Goal: Book appointment/travel/reservation

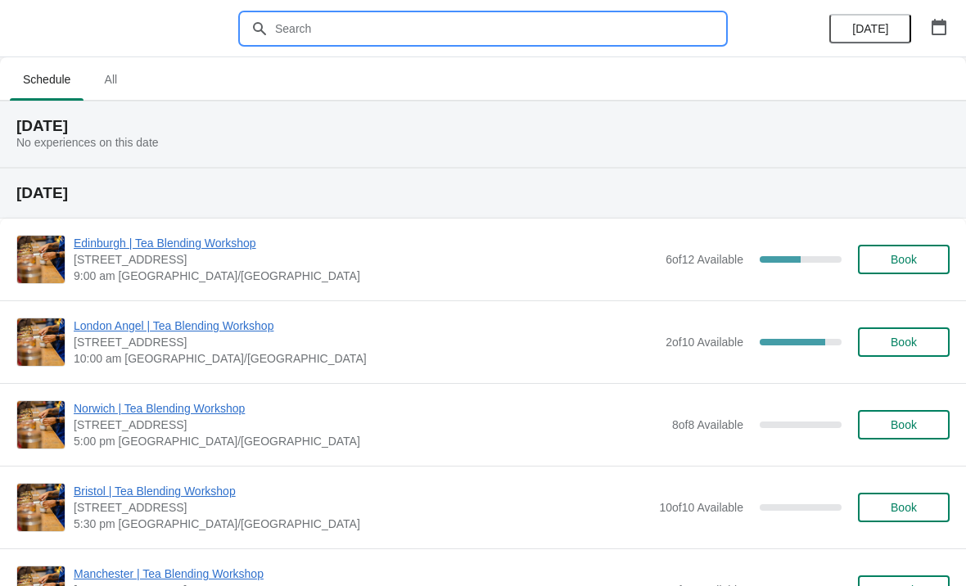
click at [350, 25] on input "text" at bounding box center [499, 28] width 450 height 29
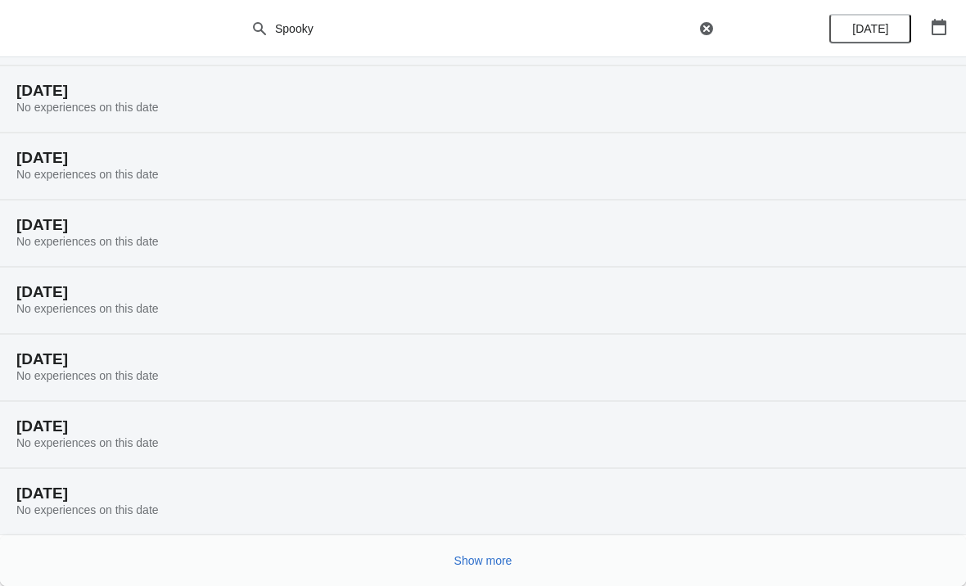
scroll to position [102, 0]
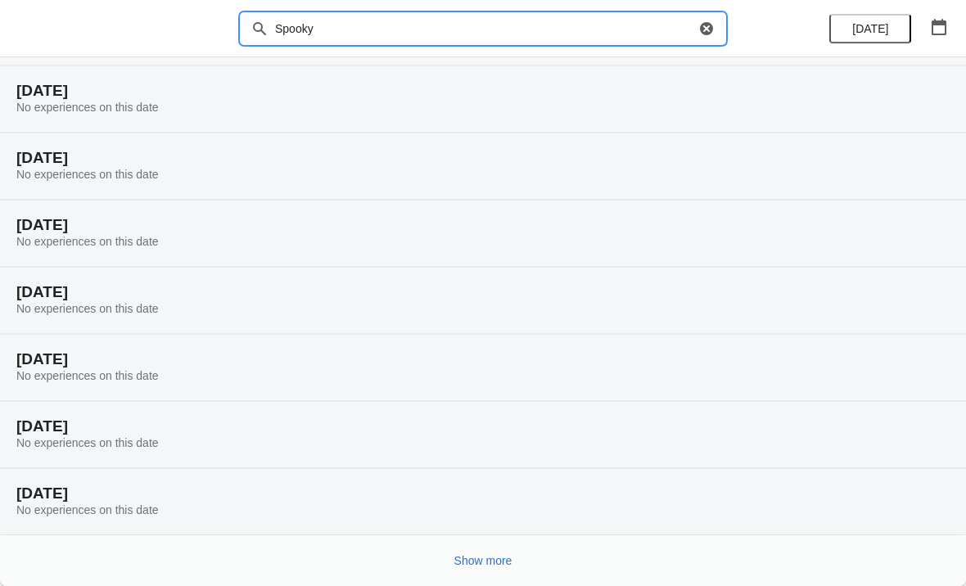
type input "Spooky"
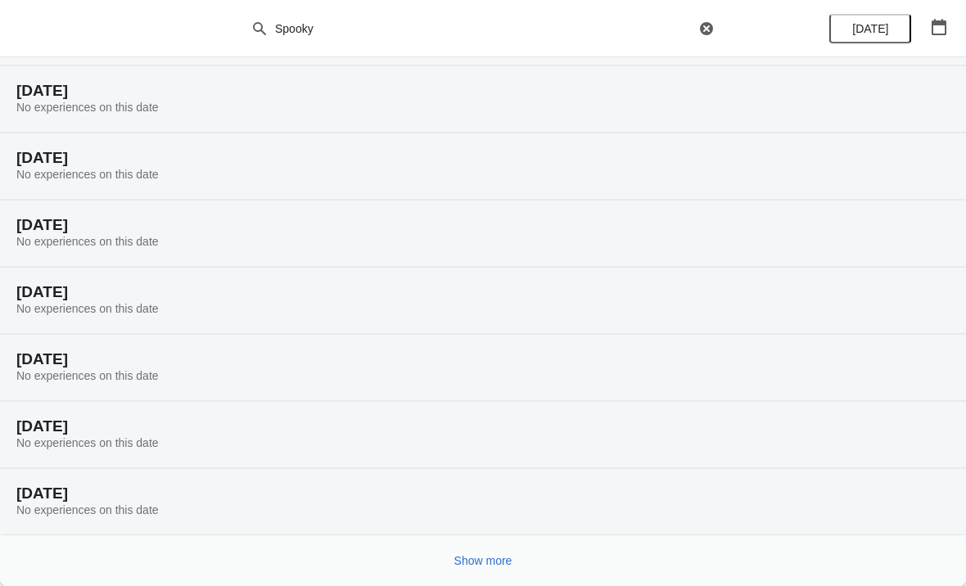
click at [495, 554] on span "Show more" at bounding box center [483, 560] width 58 height 13
click at [503, 558] on span "Show more" at bounding box center [483, 560] width 58 height 13
click at [511, 553] on button "Show more" at bounding box center [483, 560] width 71 height 29
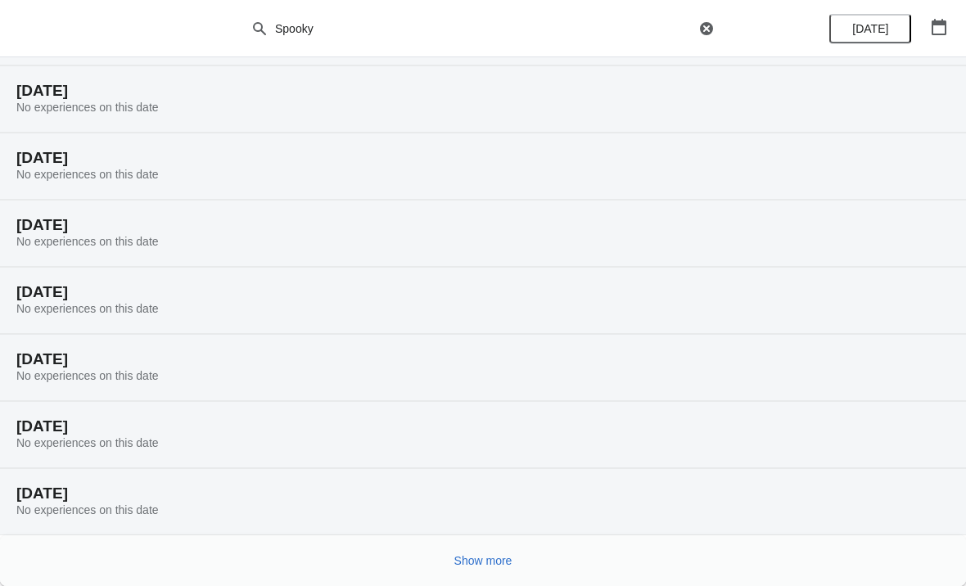
click at [493, 567] on span "Show more" at bounding box center [483, 560] width 58 height 13
click at [483, 561] on span "Show more" at bounding box center [483, 560] width 58 height 13
click at [497, 559] on span "Show more" at bounding box center [483, 560] width 58 height 13
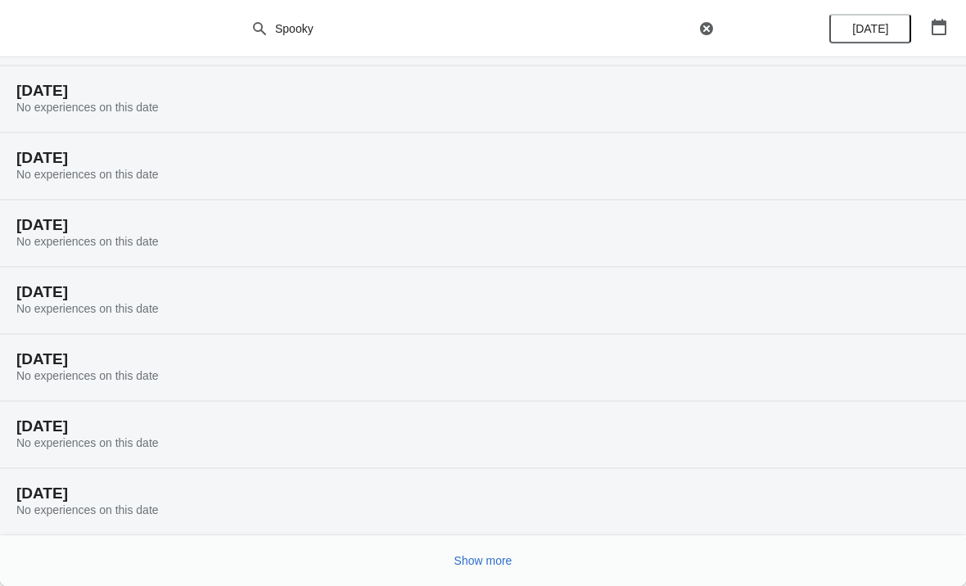
scroll to position [3324, 0]
click at [483, 565] on span "Show more" at bounding box center [483, 560] width 58 height 13
click at [491, 571] on button "Show more" at bounding box center [483, 560] width 71 height 29
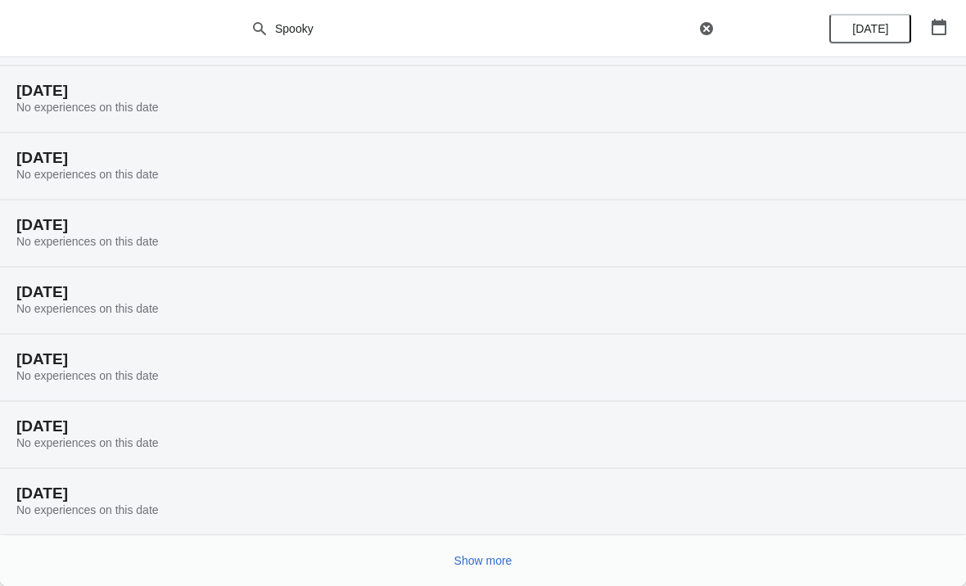
click at [493, 561] on span "Show more" at bounding box center [483, 560] width 58 height 13
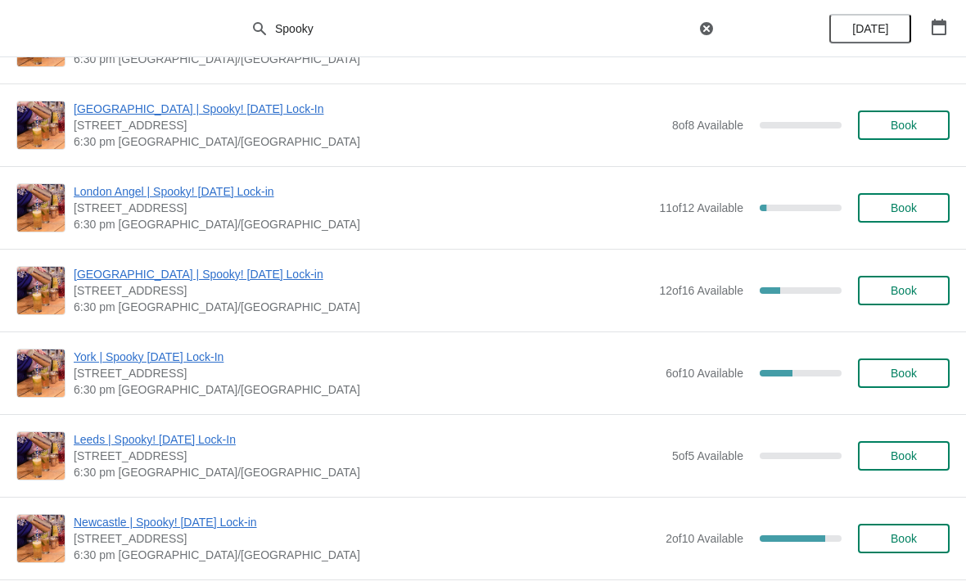
scroll to position [6013, 0]
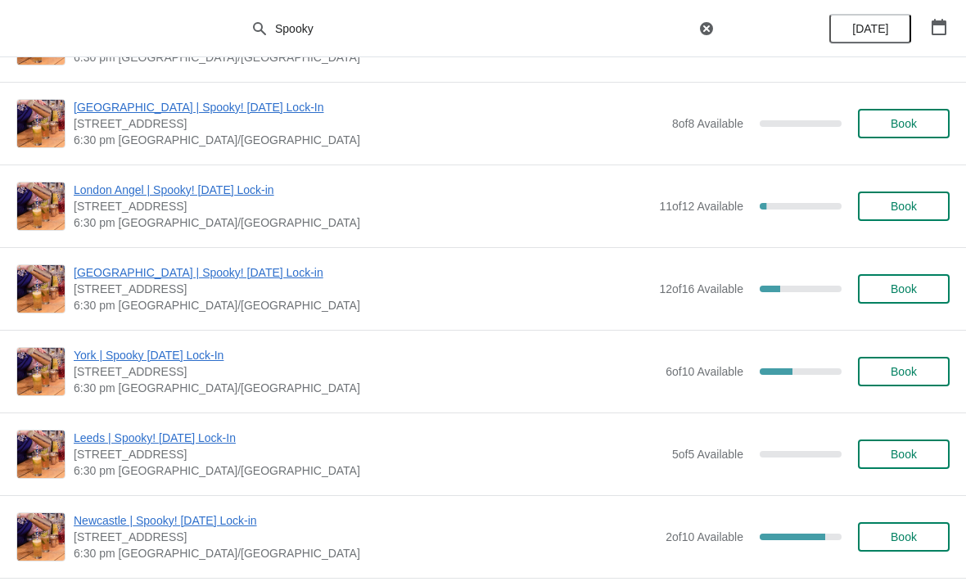
click at [920, 533] on span "Book" at bounding box center [904, 536] width 62 height 13
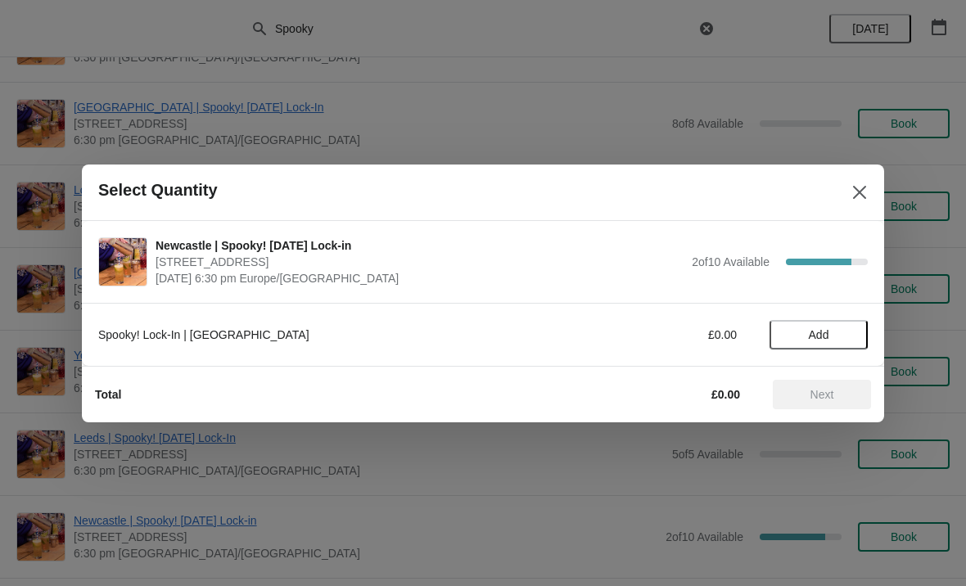
click at [827, 336] on span "Add" at bounding box center [819, 334] width 20 height 13
click at [849, 330] on icon at bounding box center [846, 334] width 17 height 17
click at [837, 398] on span "Next" at bounding box center [822, 394] width 72 height 13
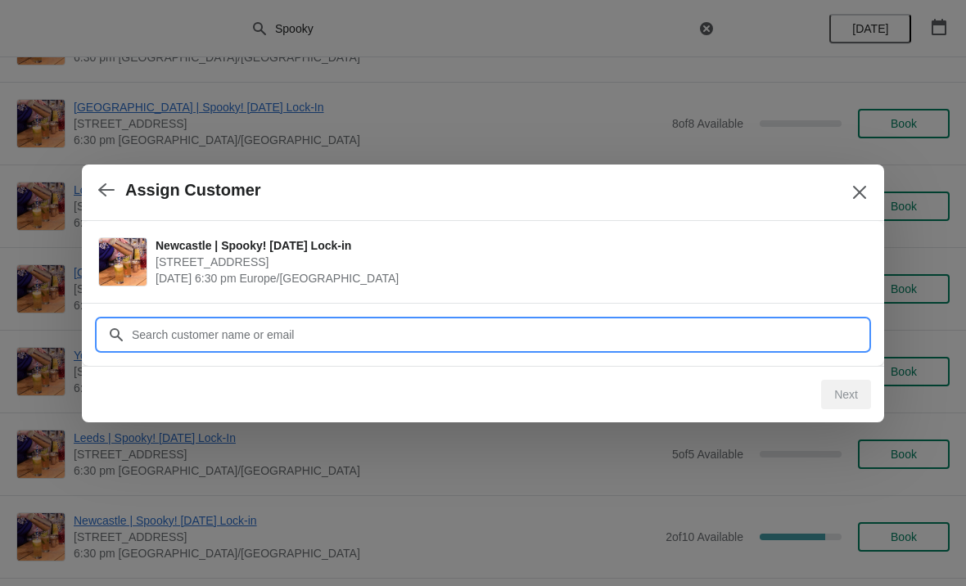
click at [334, 330] on input "Customer" at bounding box center [499, 334] width 737 height 29
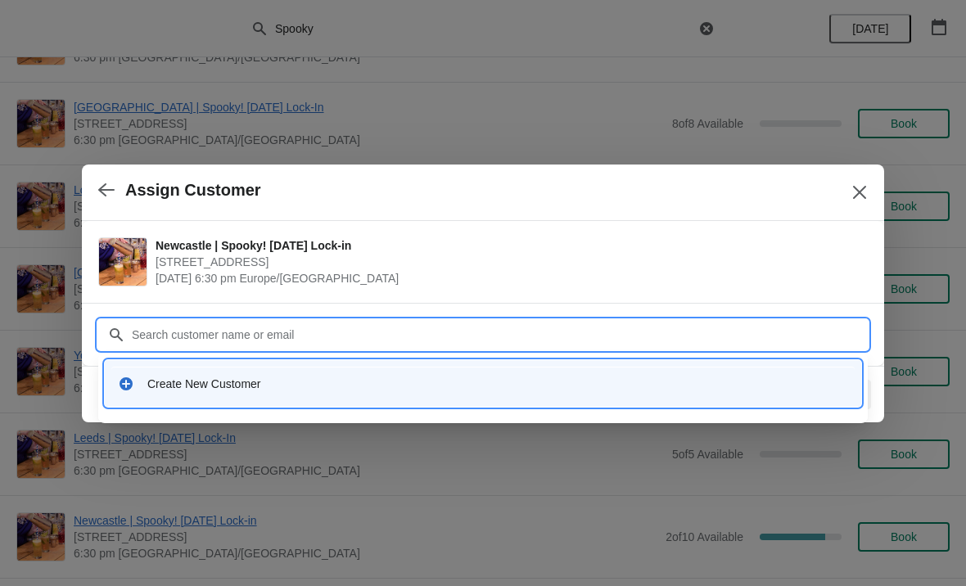
click at [258, 378] on div "Create New Customer" at bounding box center [497, 384] width 701 height 16
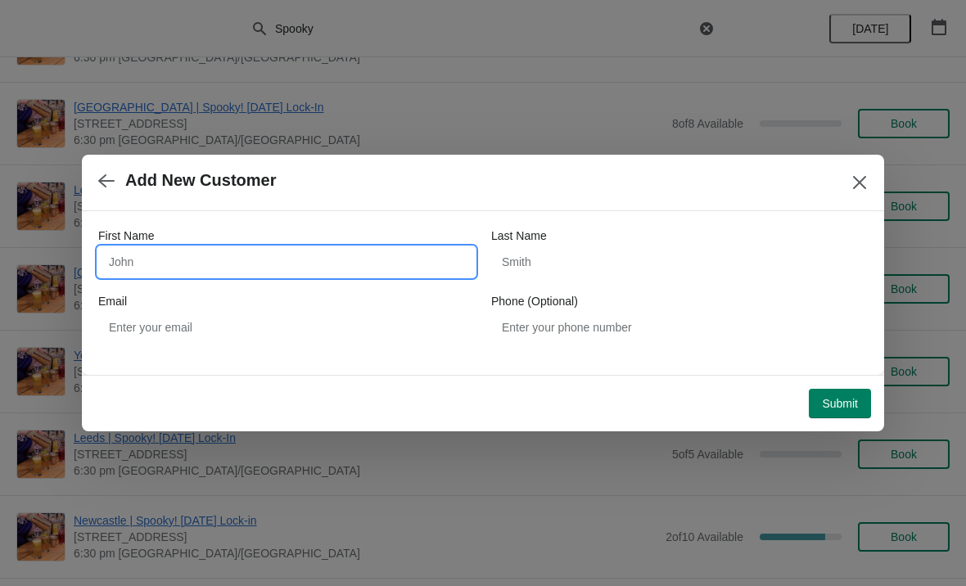
click at [215, 255] on input "First Name" at bounding box center [286, 261] width 377 height 29
type input "[PERSON_NAME]"
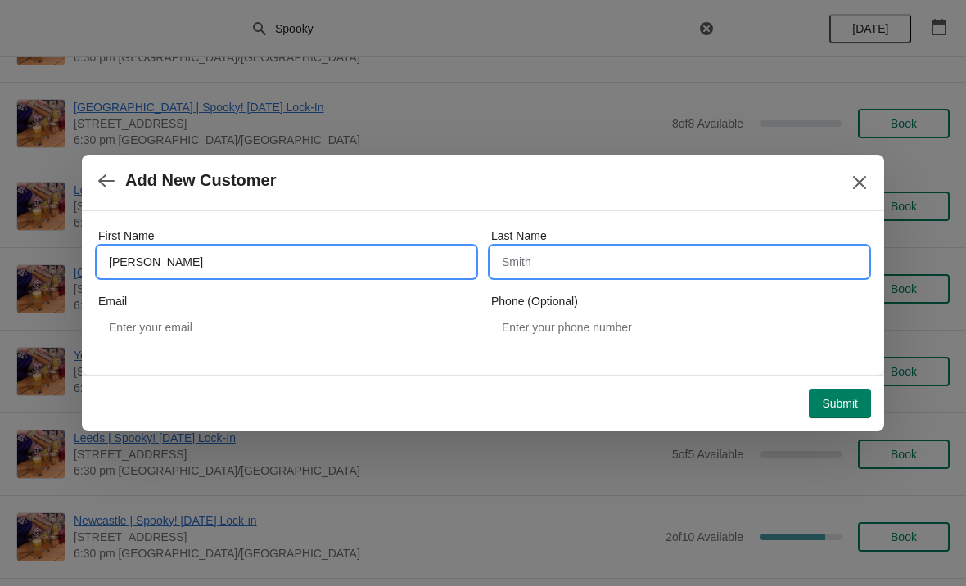
click at [589, 268] on input "Last Name" at bounding box center [679, 261] width 377 height 29
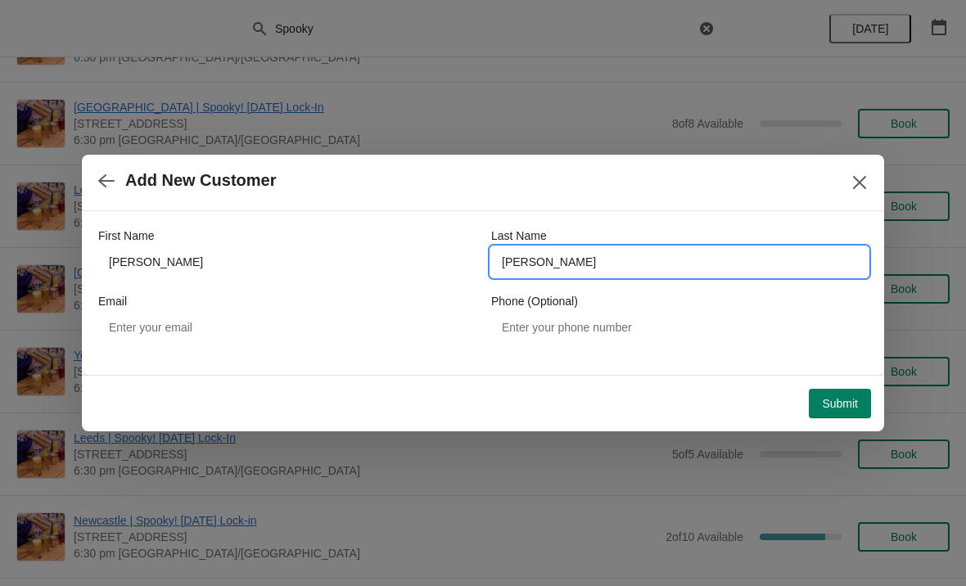
type input "[PERSON_NAME]"
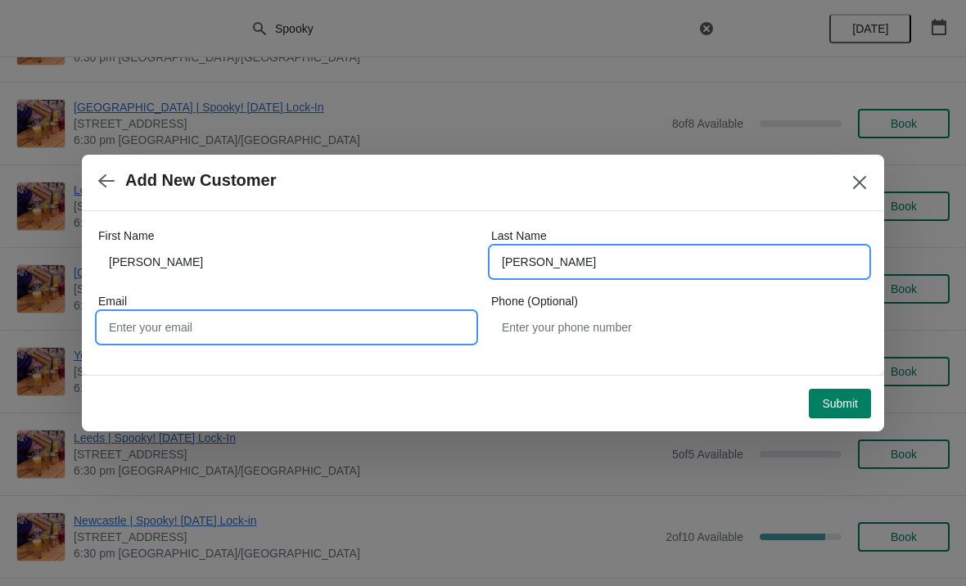
click at [239, 326] on input "Email" at bounding box center [286, 327] width 377 height 29
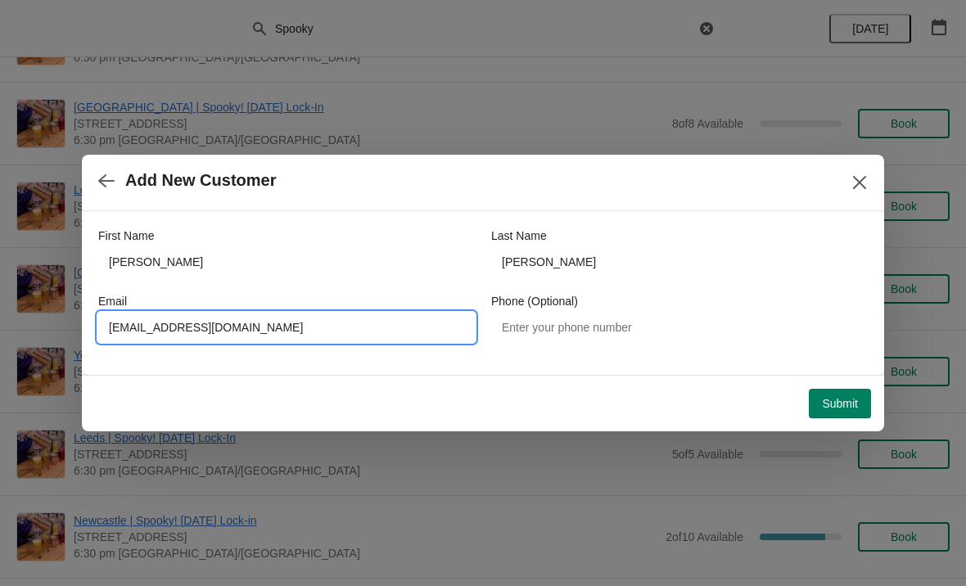
type input "[EMAIL_ADDRESS][DOMAIN_NAME]"
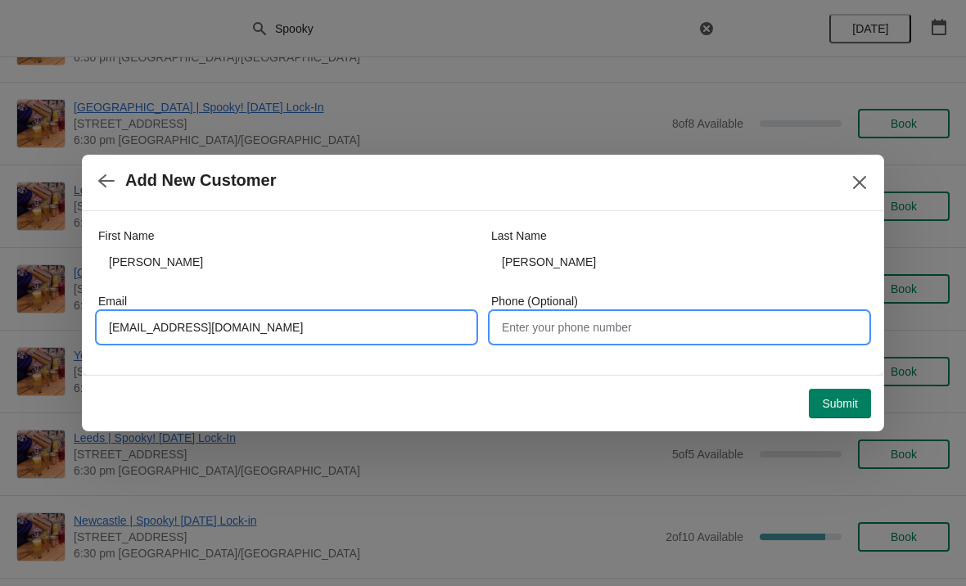
click at [599, 333] on input "Phone (Optional)" at bounding box center [679, 327] width 377 height 29
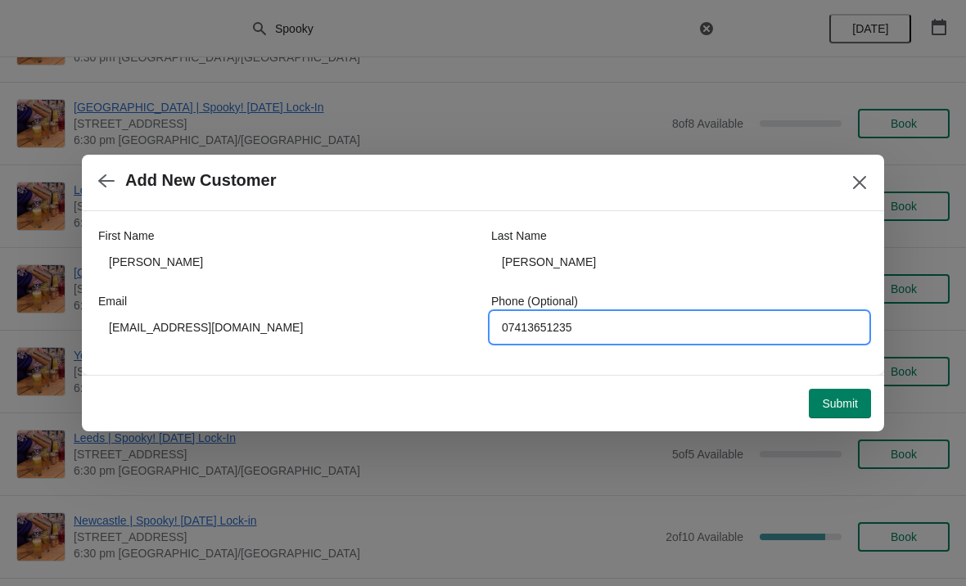
type input "07413651235"
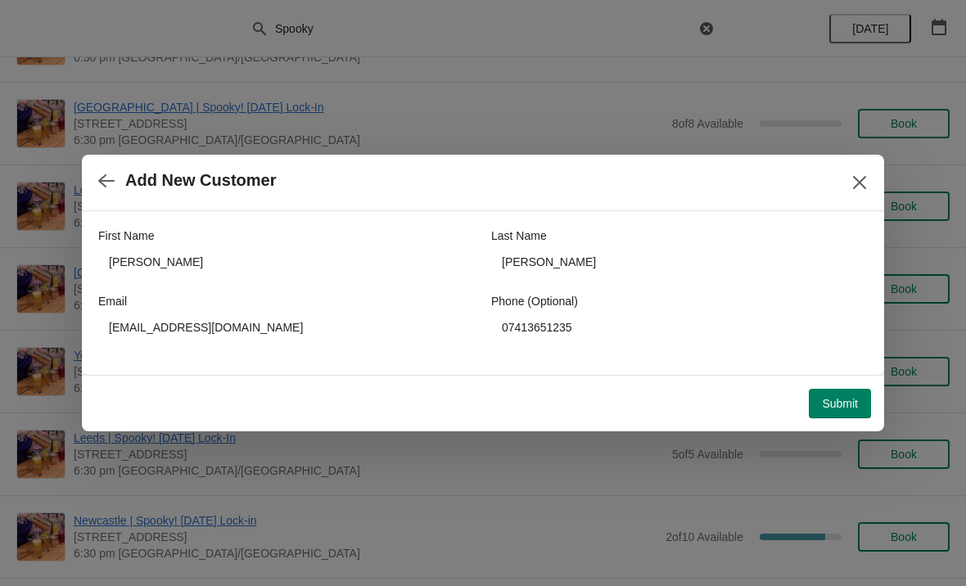
click at [839, 410] on span "Submit" at bounding box center [840, 403] width 36 height 13
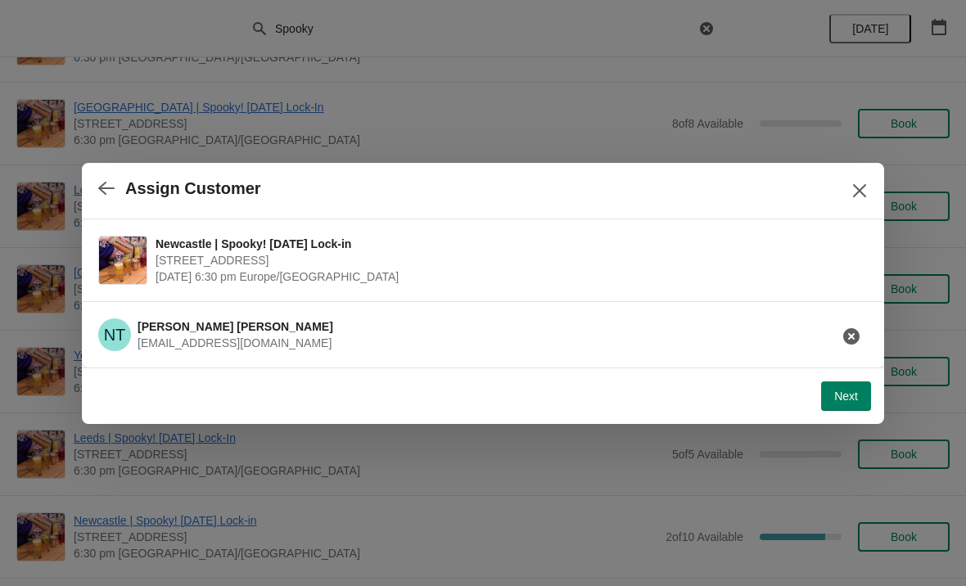
click at [850, 387] on button "Next" at bounding box center [846, 395] width 50 height 29
select select "No"
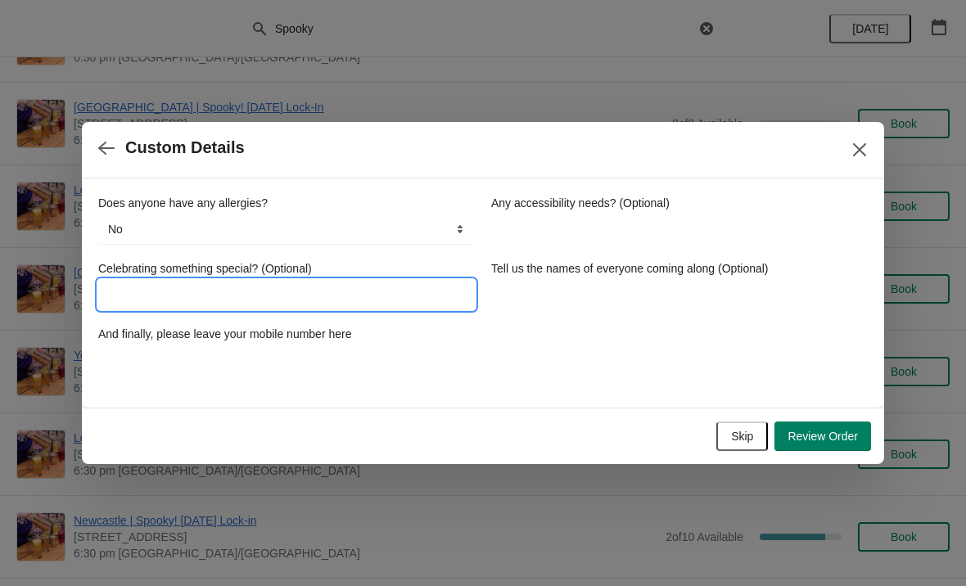
click at [207, 298] on input "Celebrating something special? (Optional)" at bounding box center [286, 294] width 377 height 29
type input "Birthday [PERSON_NAME]"
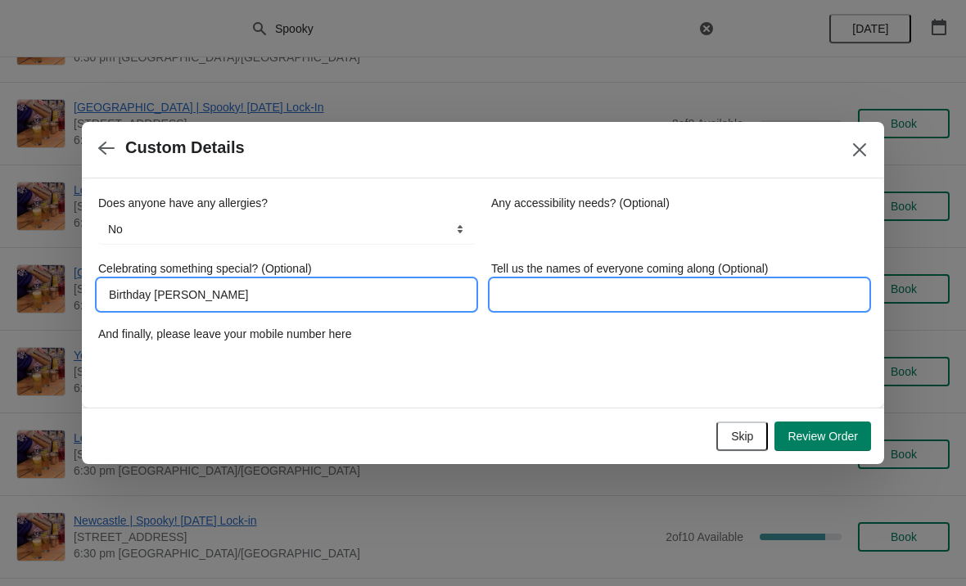
click at [592, 300] on input "Tell us the names of everyone coming along (Optional)" at bounding box center [679, 294] width 377 height 29
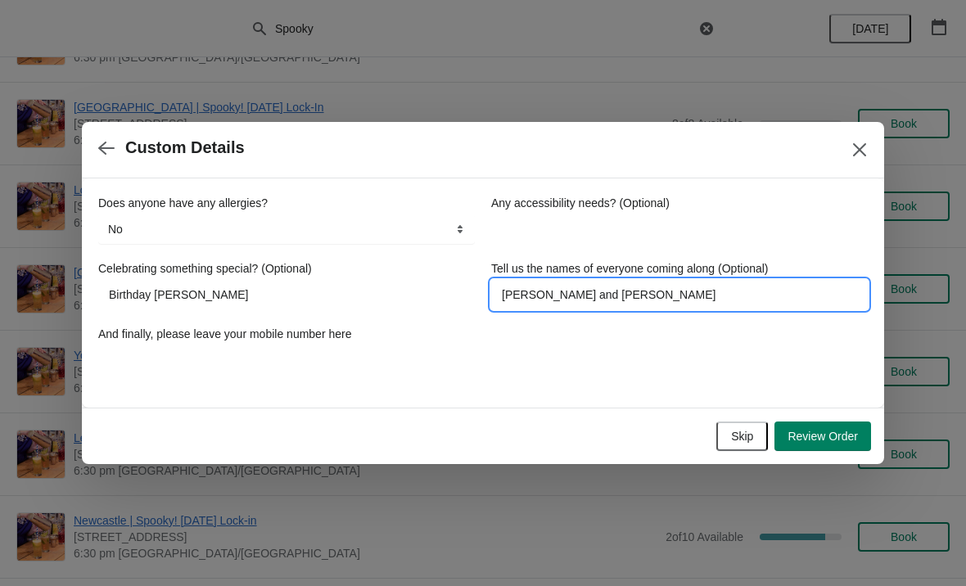
type input "[PERSON_NAME] and [PERSON_NAME]"
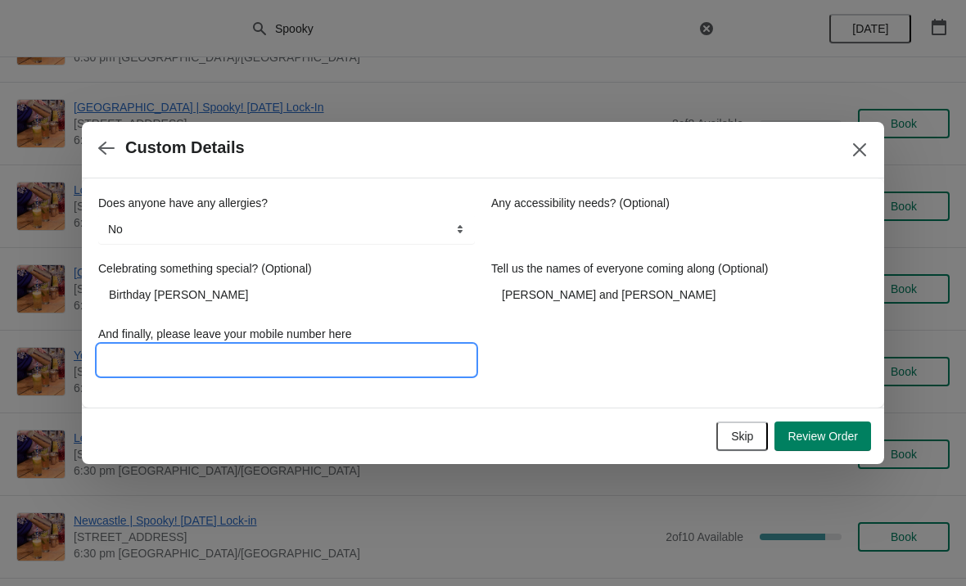
click at [205, 359] on input "And finally, please leave your mobile number here" at bounding box center [286, 359] width 377 height 29
type input "07413651"
